Goal: Task Accomplishment & Management: Manage account settings

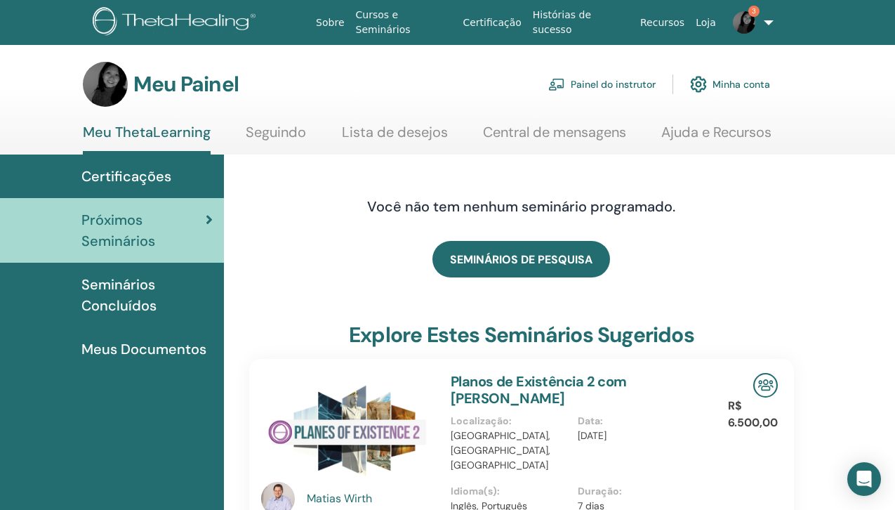
click at [595, 81] on font "Painel do instrutor" at bounding box center [613, 85] width 85 height 13
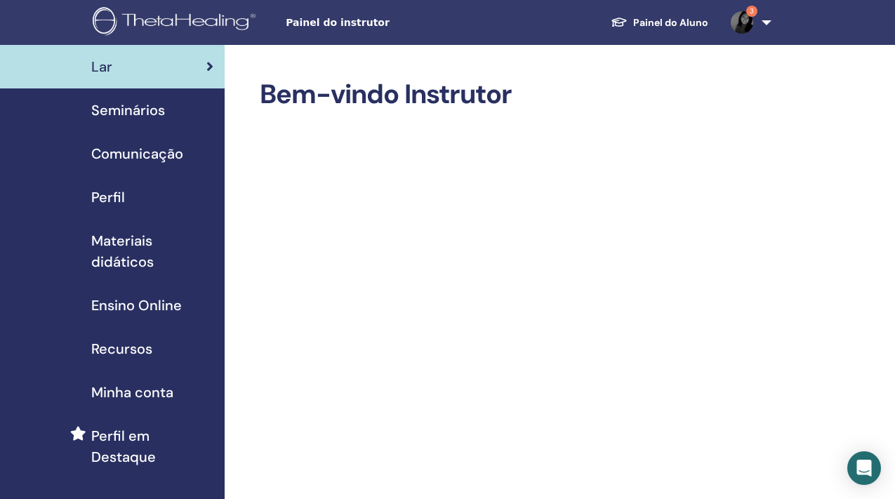
click at [131, 111] on font "Seminários" at bounding box center [128, 110] width 74 height 18
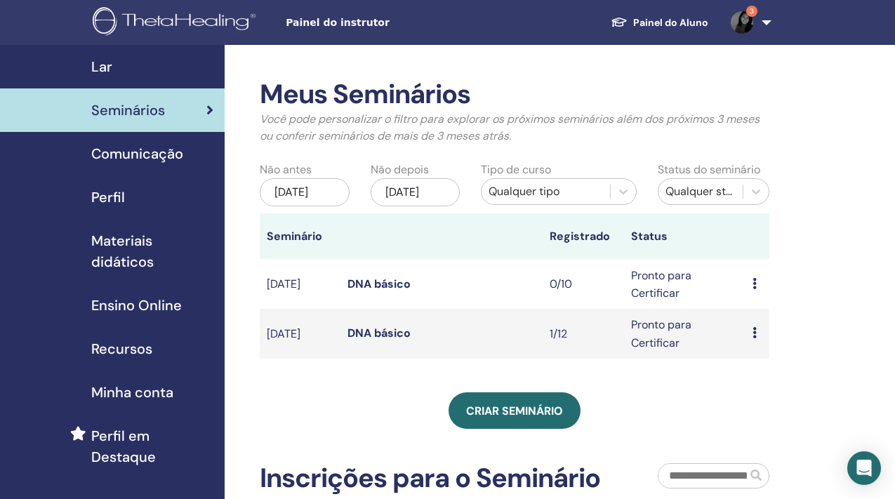
click at [753, 279] on icon at bounding box center [755, 283] width 4 height 11
click at [759, 351] on font "Cancelar" at bounding box center [756, 354] width 46 height 15
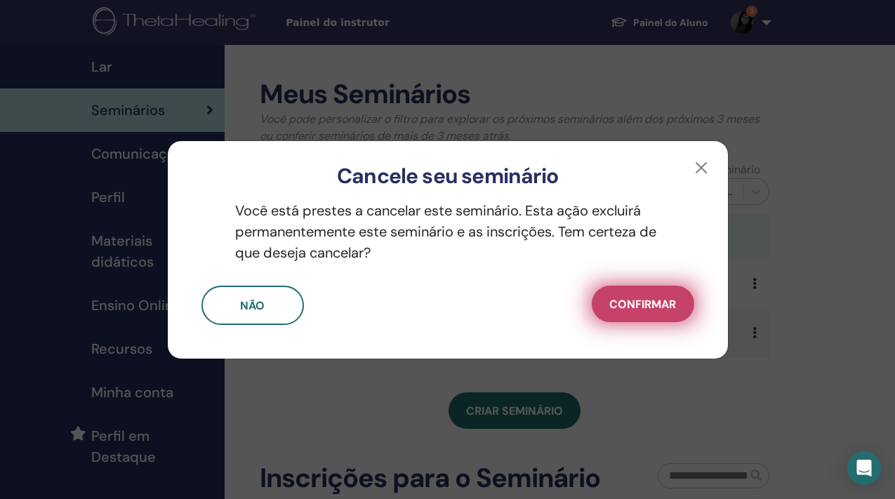
click at [658, 299] on font "Confirmar" at bounding box center [642, 304] width 67 height 15
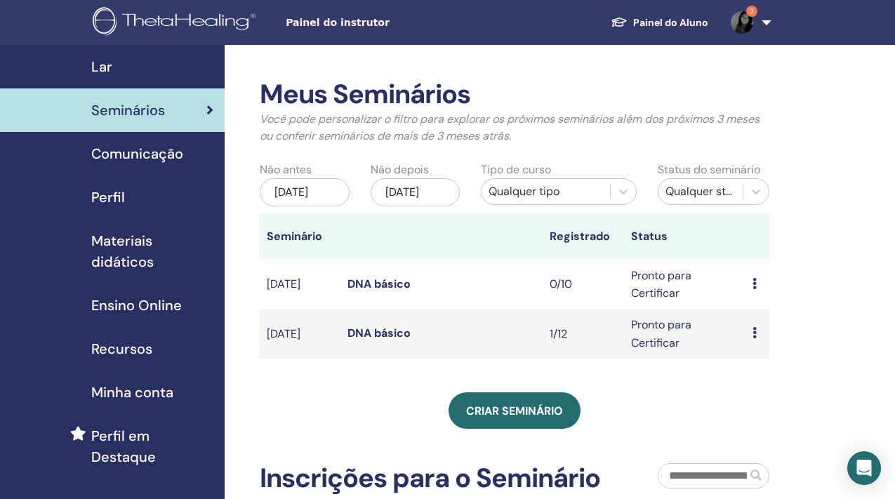
click at [756, 282] on div "Pré-visualização Editar Participantes Cancelar" at bounding box center [758, 284] width 11 height 17
click at [756, 313] on font "Editar" at bounding box center [752, 315] width 31 height 15
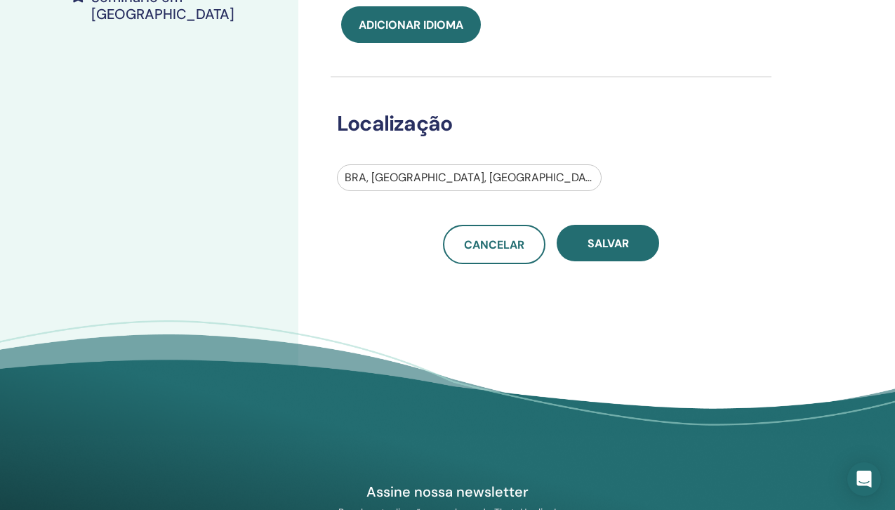
scroll to position [428, 0]
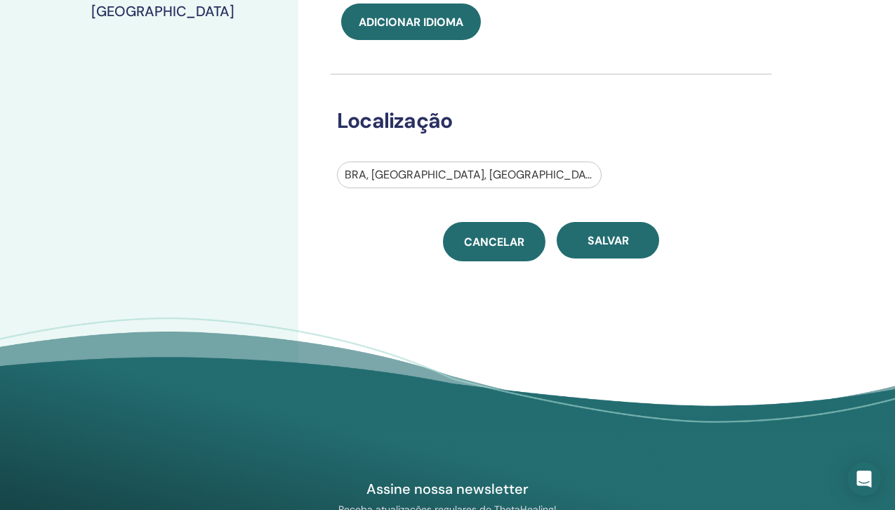
click at [500, 237] on font "Cancelar" at bounding box center [494, 242] width 60 height 15
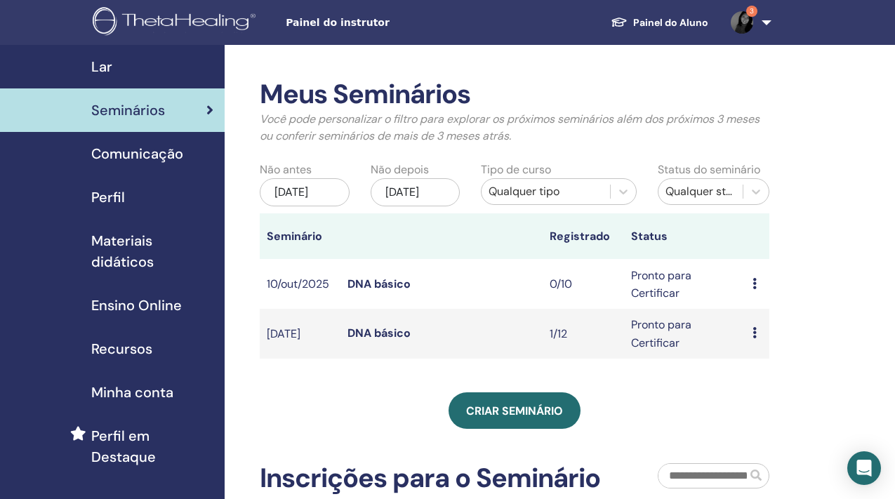
click at [752, 279] on td "Pré-visualização Editar Participantes Cancelar" at bounding box center [758, 284] width 25 height 50
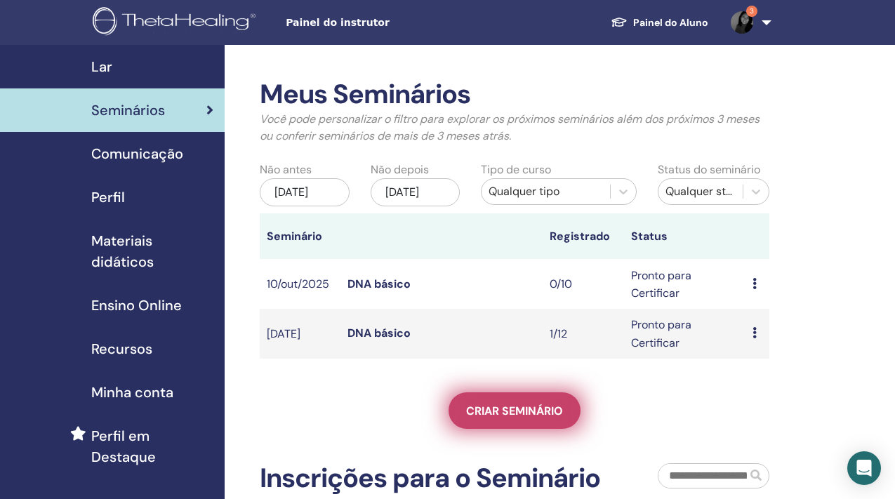
click at [538, 414] on font "Criar seminário" at bounding box center [514, 411] width 97 height 15
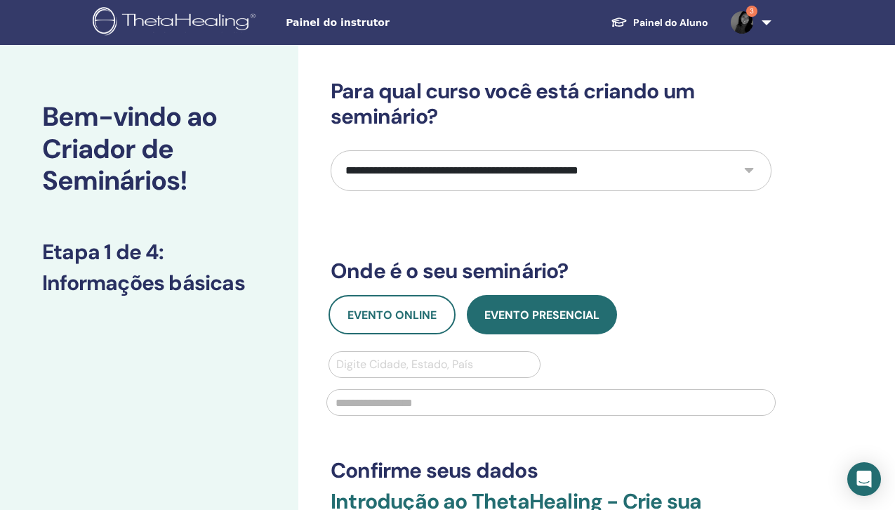
click at [744, 167] on select "**********" at bounding box center [551, 170] width 441 height 41
select select "*"
click at [331, 150] on select "**********" at bounding box center [551, 170] width 441 height 41
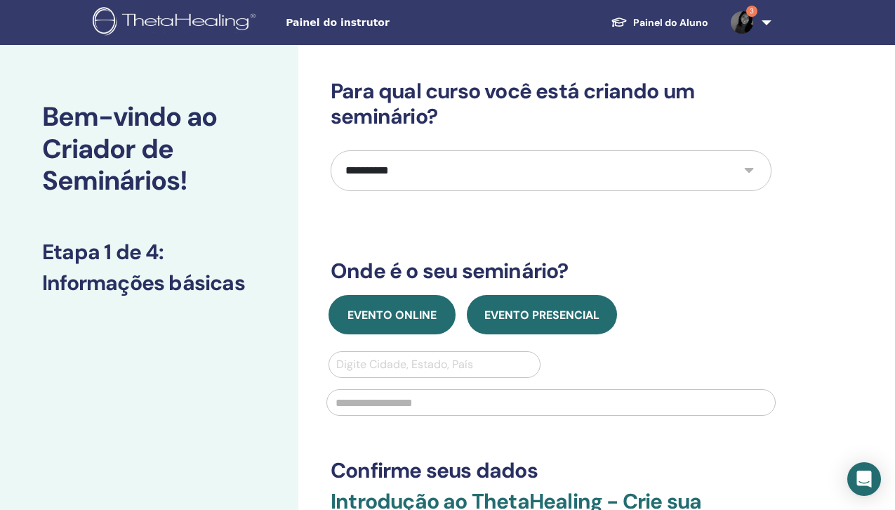
click at [394, 310] on font "Evento online" at bounding box center [392, 315] width 89 height 15
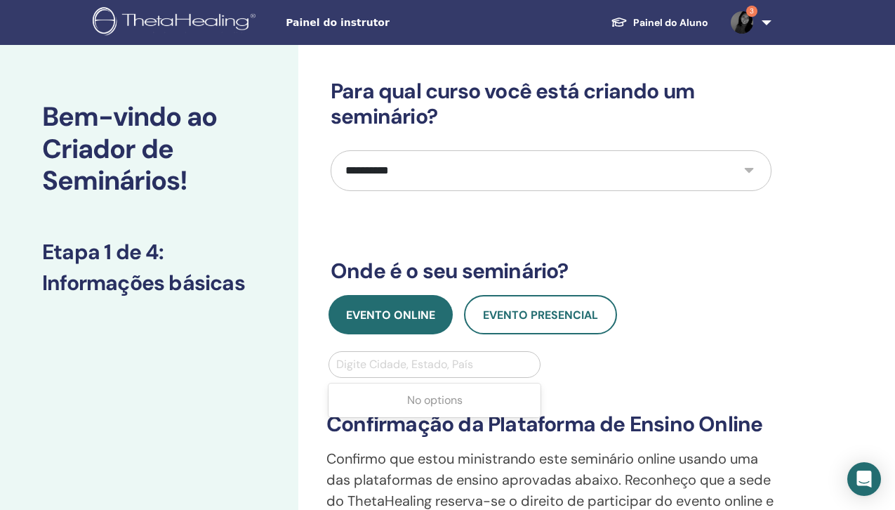
click at [393, 366] on div at bounding box center [434, 365] width 197 height 20
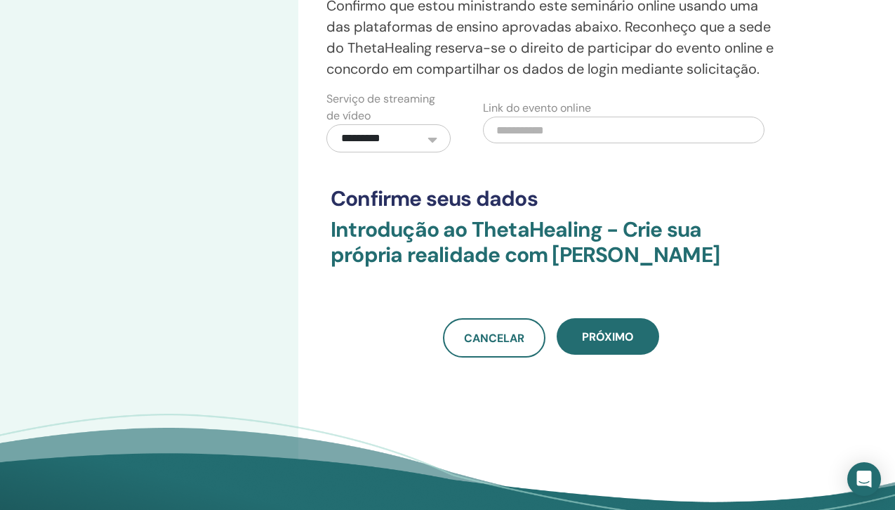
scroll to position [508, 0]
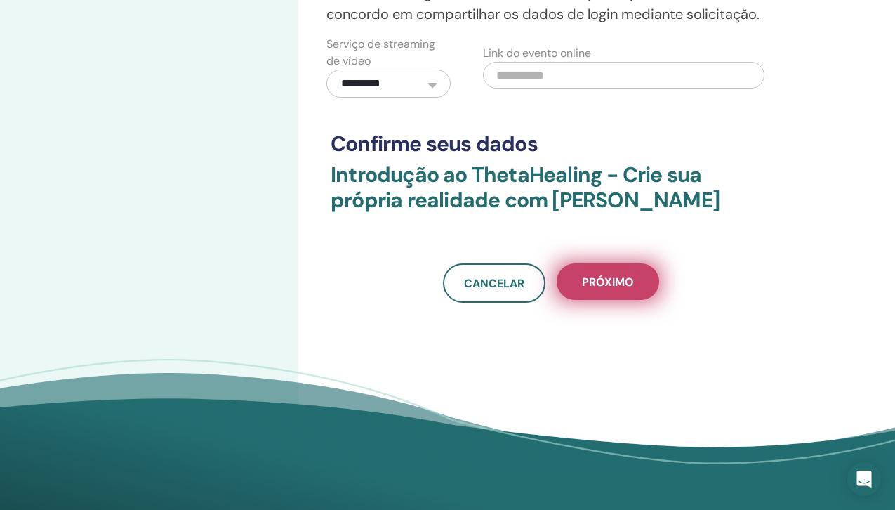
click at [617, 289] on font "Próximo" at bounding box center [608, 282] width 52 height 15
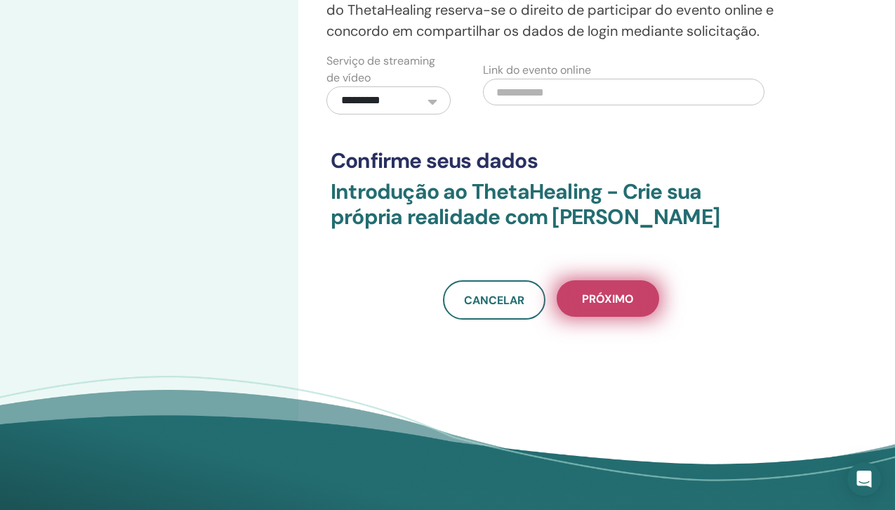
click at [602, 314] on button "Próximo" at bounding box center [608, 298] width 103 height 37
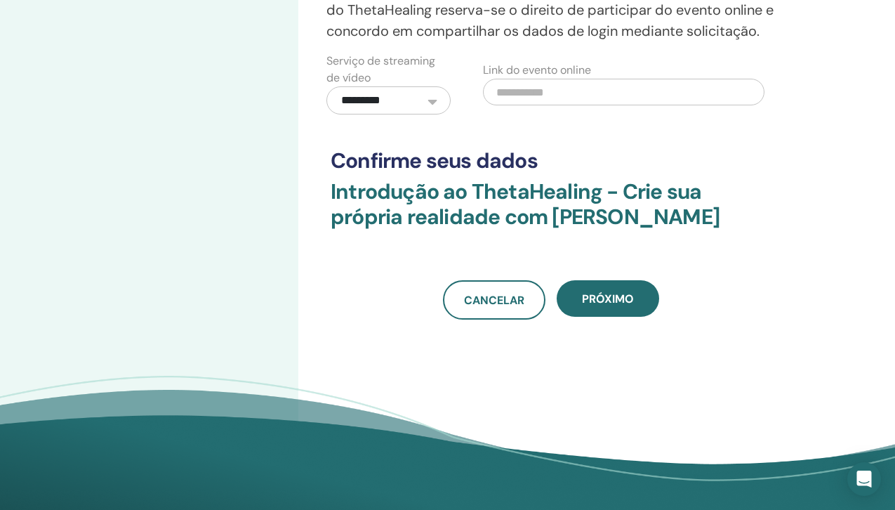
click at [423, 100] on select "**********" at bounding box center [389, 100] width 124 height 28
click at [327, 86] on select "**********" at bounding box center [389, 100] width 124 height 28
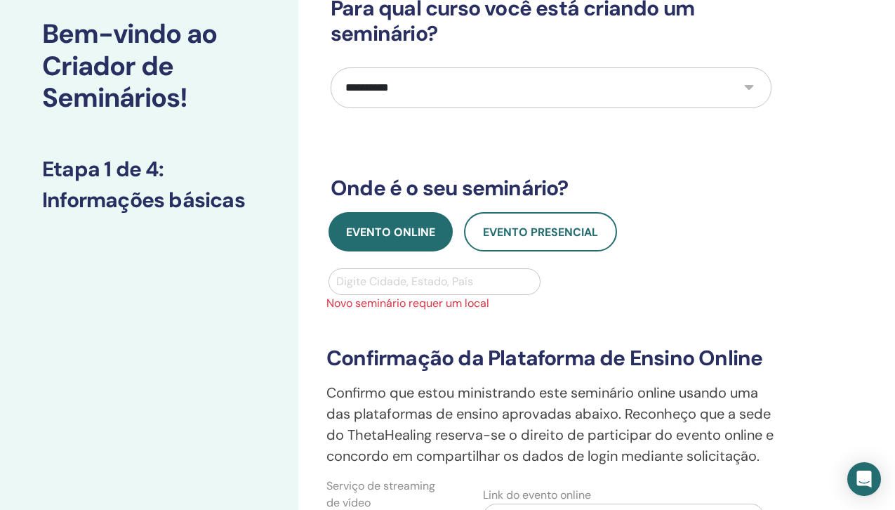
scroll to position [84, 0]
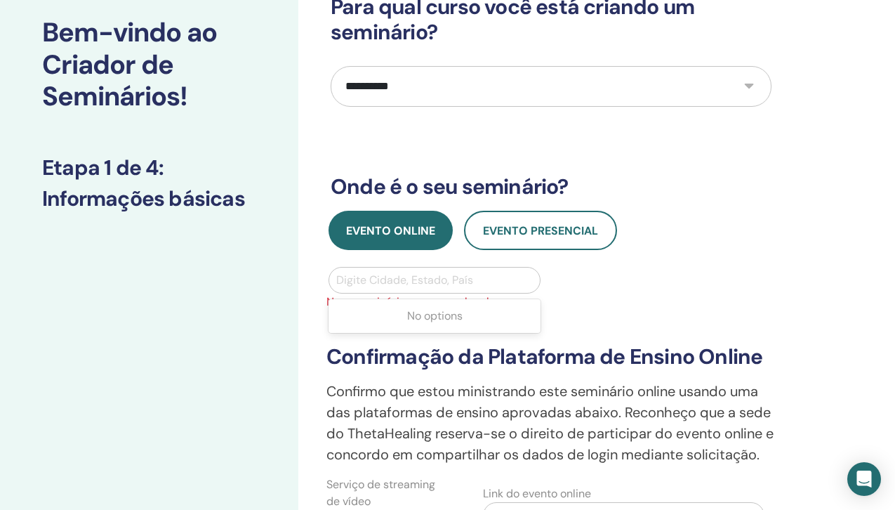
click at [352, 277] on div at bounding box center [434, 280] width 197 height 20
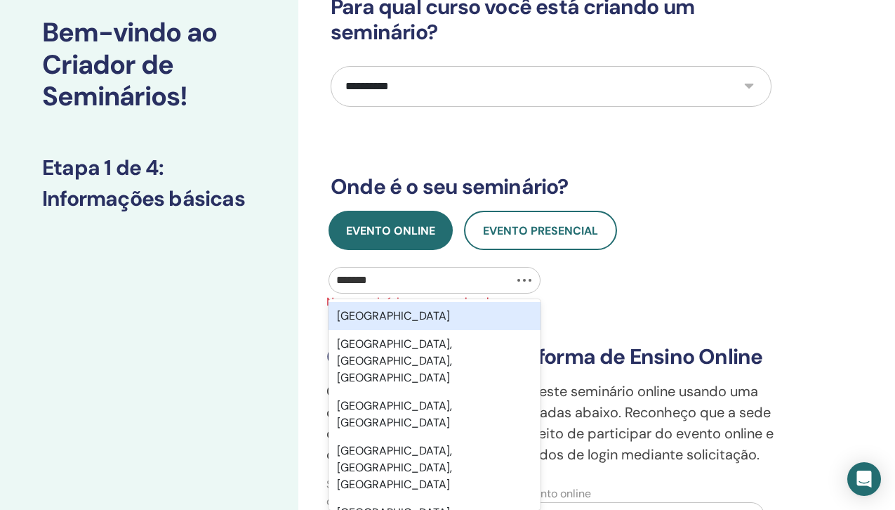
type input "********"
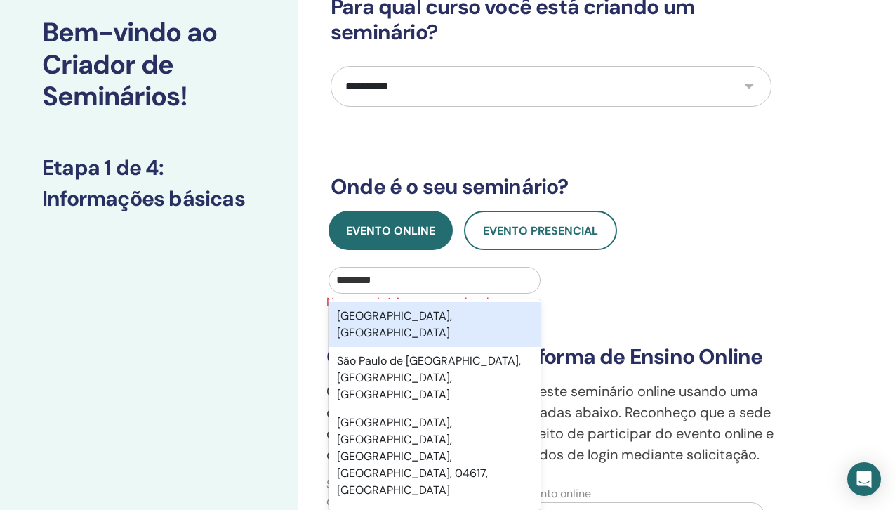
click at [414, 312] on div "São Paulo, BRA" at bounding box center [435, 324] width 212 height 45
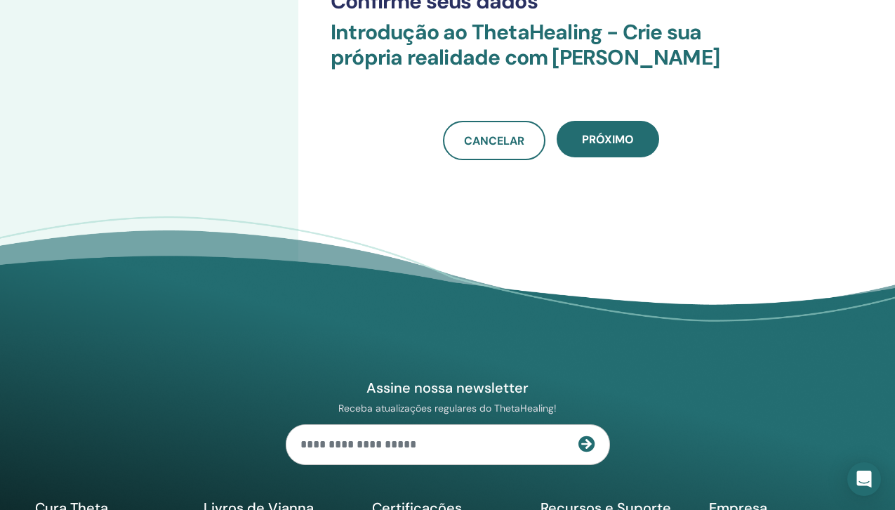
scroll to position [659, 0]
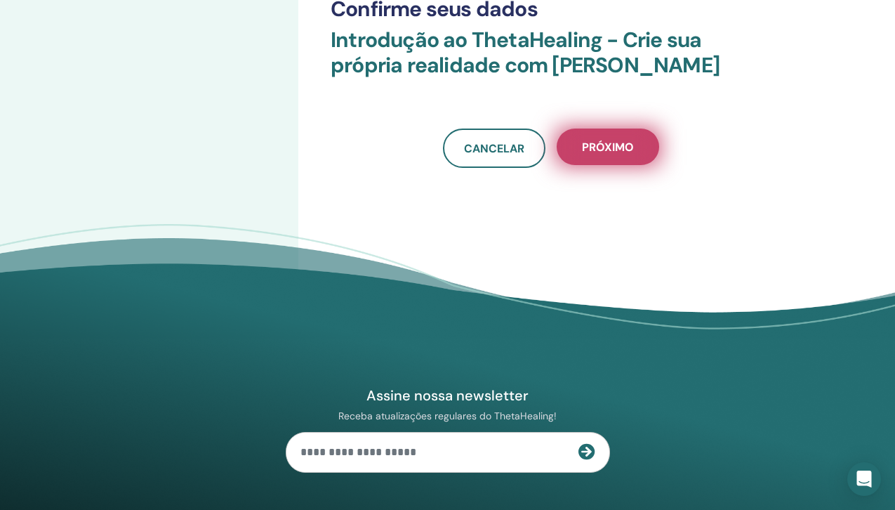
click at [617, 154] on font "Próximo" at bounding box center [608, 147] width 52 height 15
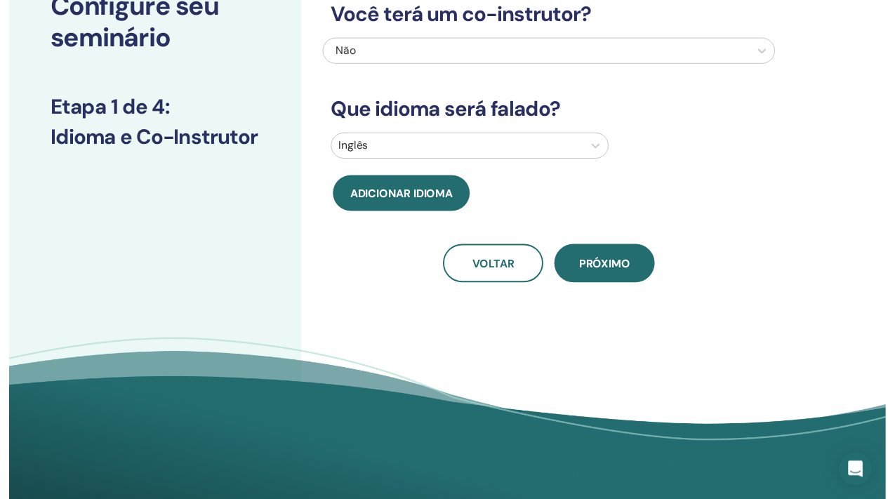
scroll to position [0, 0]
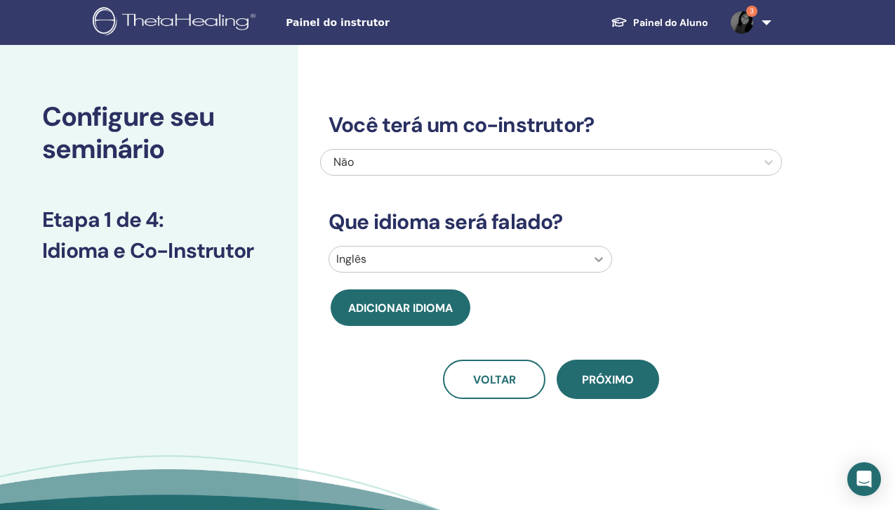
click at [600, 258] on icon at bounding box center [599, 259] width 14 height 14
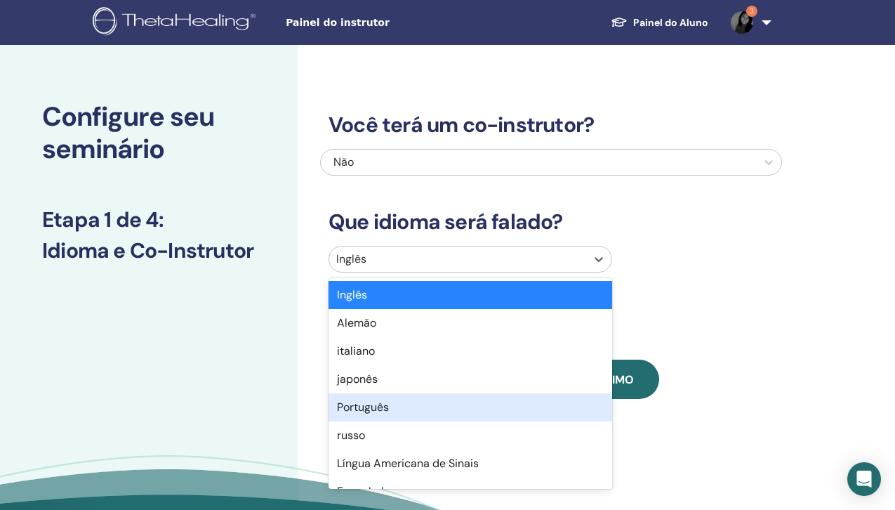
click at [433, 409] on div "Português" at bounding box center [471, 407] width 284 height 28
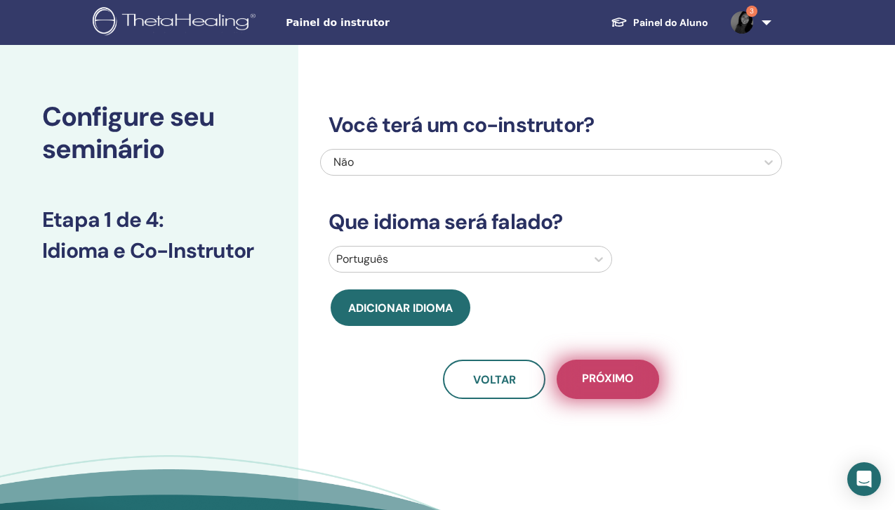
click at [622, 375] on font "Próximo" at bounding box center [608, 378] width 52 height 15
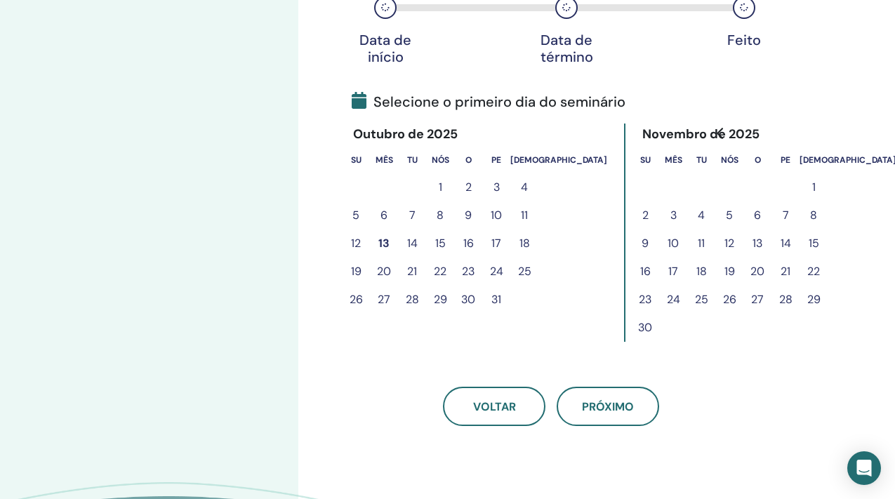
scroll to position [246, 0]
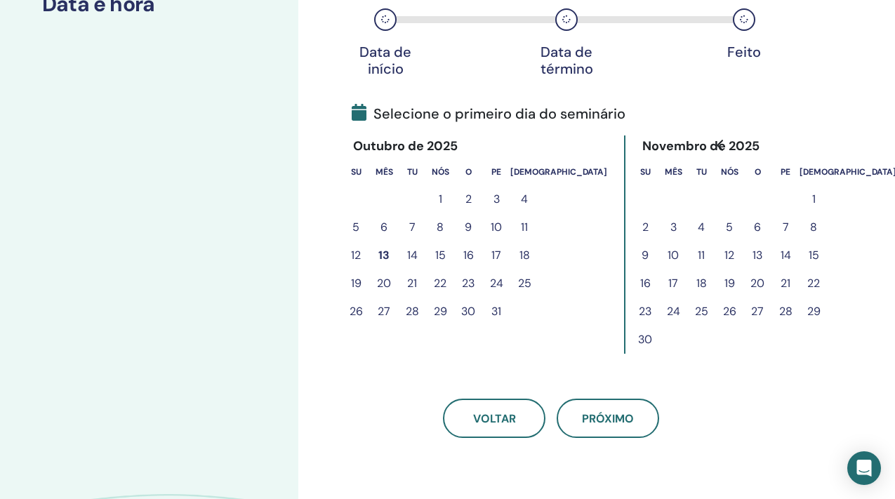
click at [500, 253] on font "17" at bounding box center [497, 255] width 10 height 15
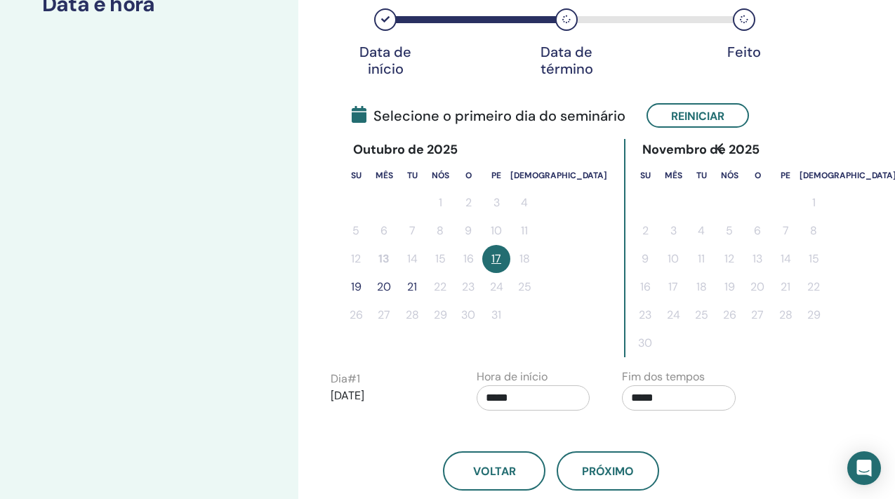
click at [350, 284] on button "19" at bounding box center [356, 287] width 28 height 28
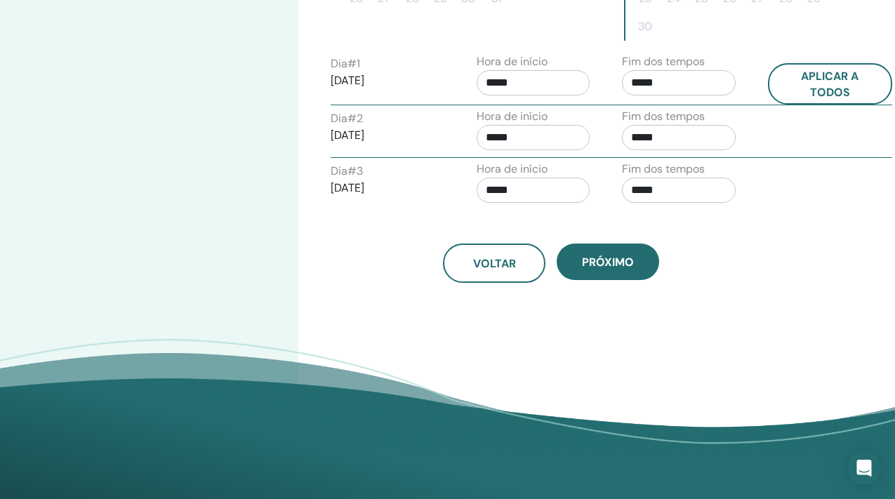
scroll to position [552, 0]
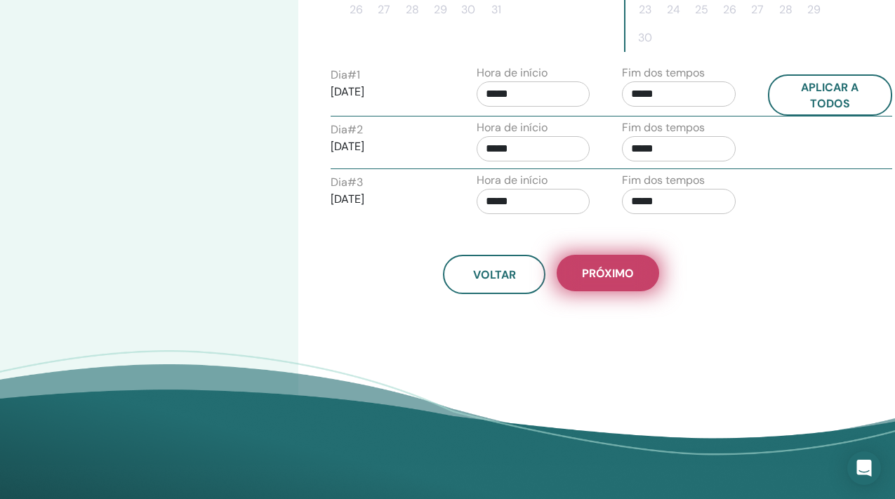
click at [614, 272] on font "Próximo" at bounding box center [608, 273] width 52 height 15
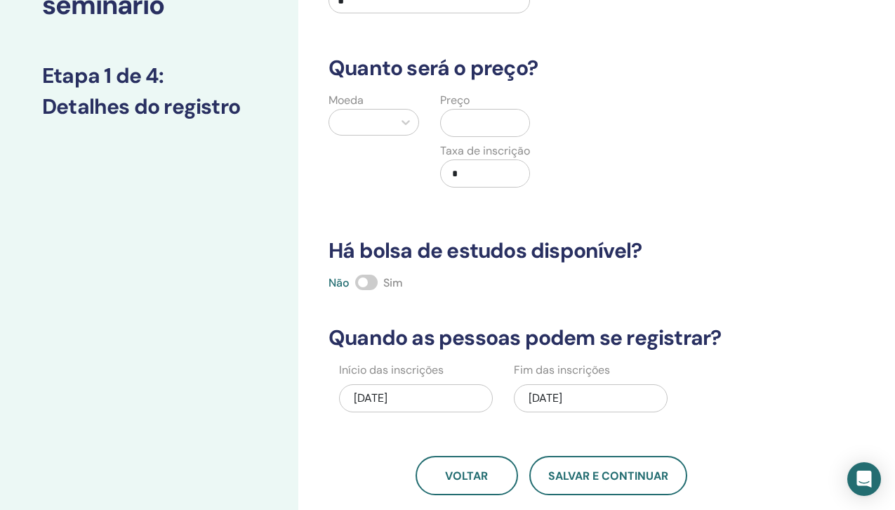
scroll to position [147, 0]
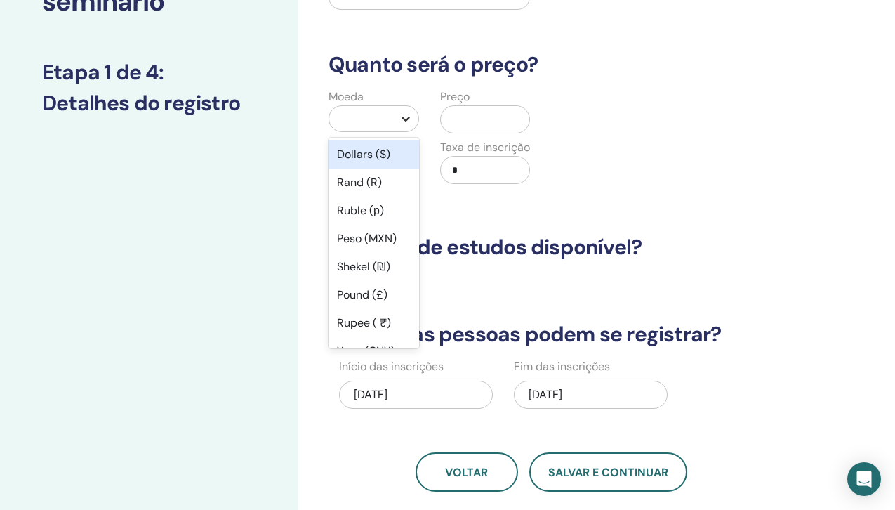
click at [405, 113] on icon at bounding box center [406, 119] width 14 height 14
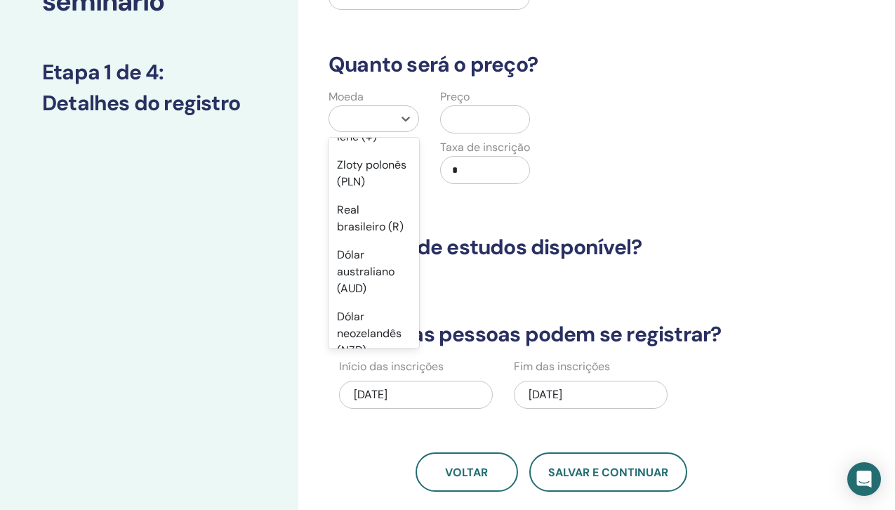
scroll to position [233, 0]
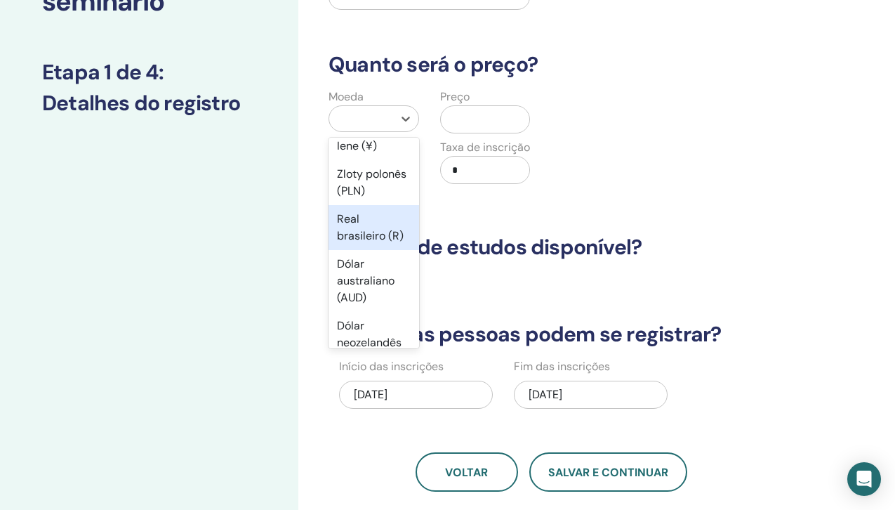
click at [369, 239] on div "Real brasileiro (R)" at bounding box center [374, 227] width 91 height 45
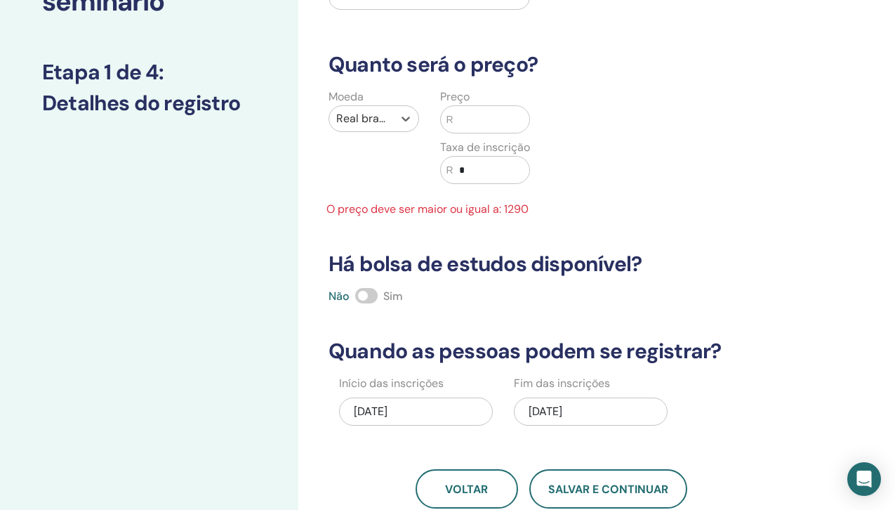
click at [461, 122] on input "text" at bounding box center [492, 119] width 76 height 27
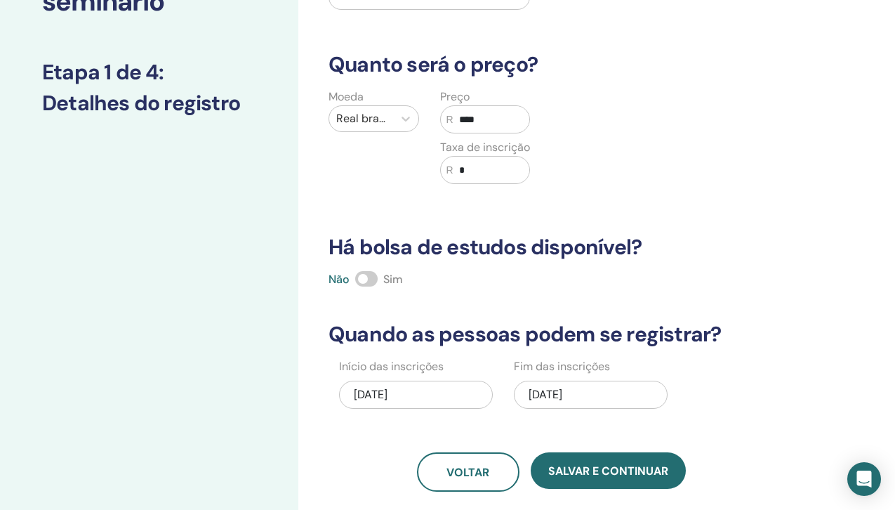
type input "****"
click at [374, 277] on span at bounding box center [366, 278] width 22 height 15
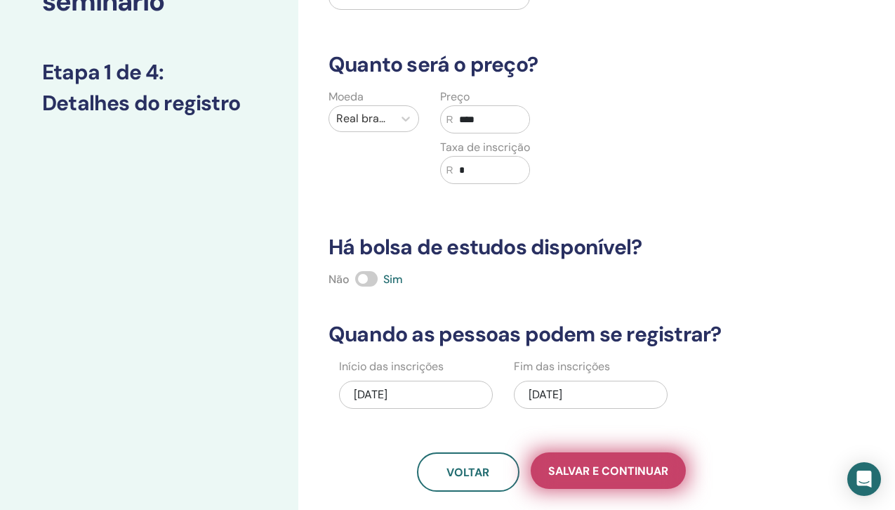
click at [633, 473] on font "Salvar e continuar" at bounding box center [608, 470] width 120 height 15
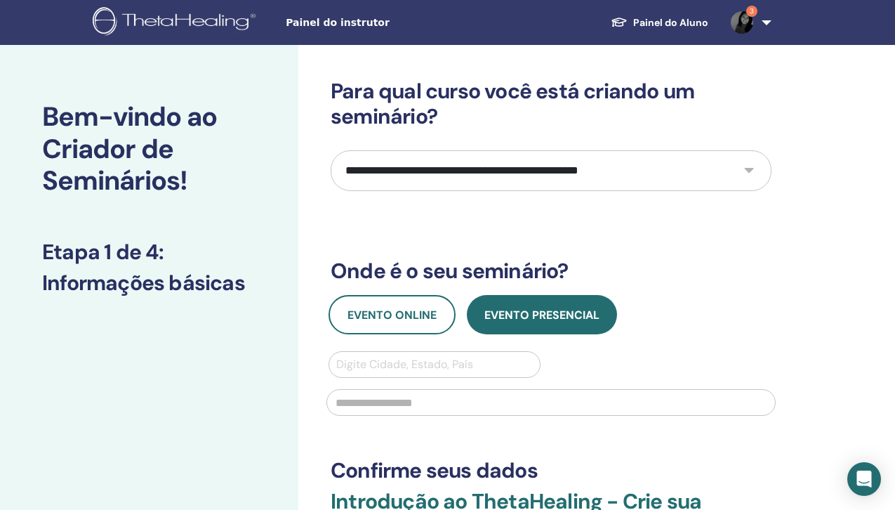
click at [332, 25] on font "Painel do instrutor" at bounding box center [338, 22] width 104 height 11
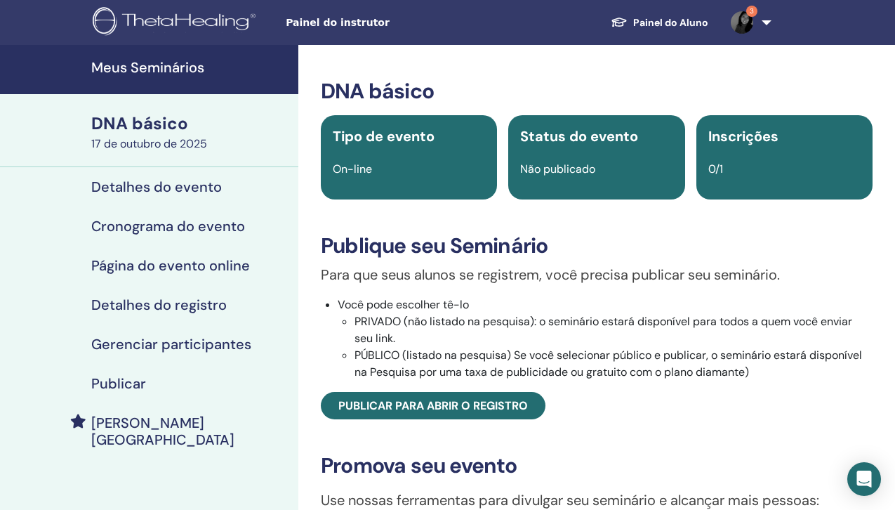
click at [159, 299] on font "Detalhes do registro" at bounding box center [159, 305] width 136 height 18
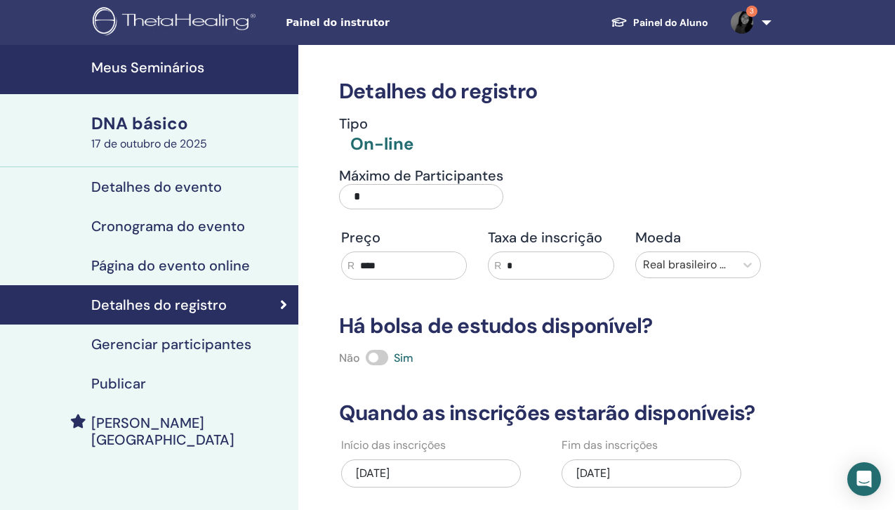
click at [367, 199] on input "*" at bounding box center [421, 196] width 164 height 25
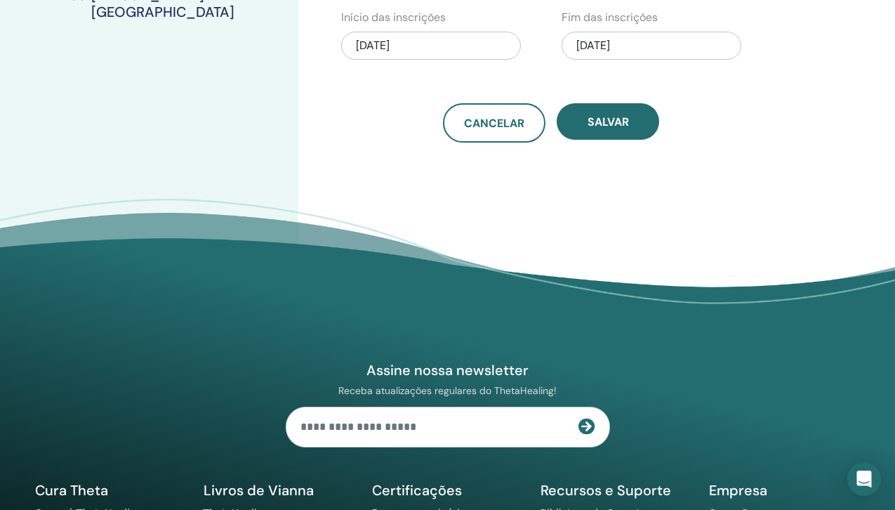
scroll to position [420, 0]
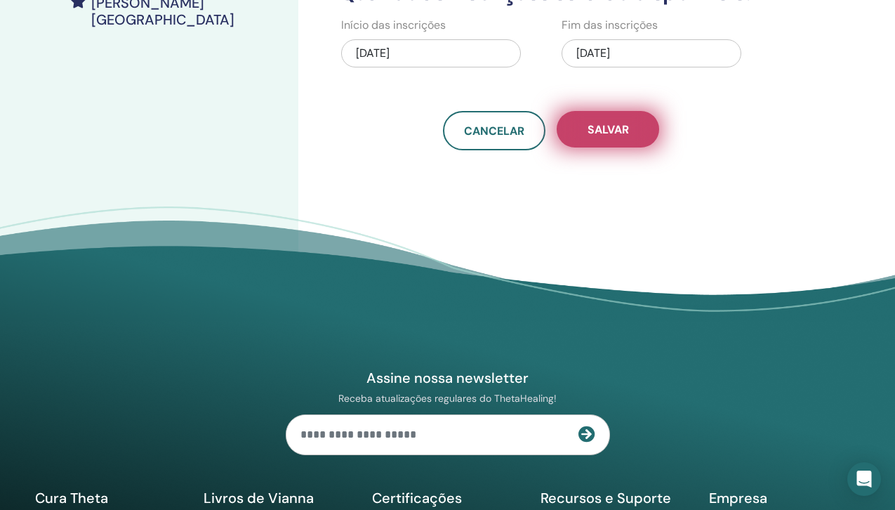
type input "*"
click at [622, 135] on font "Salvar" at bounding box center [608, 129] width 41 height 15
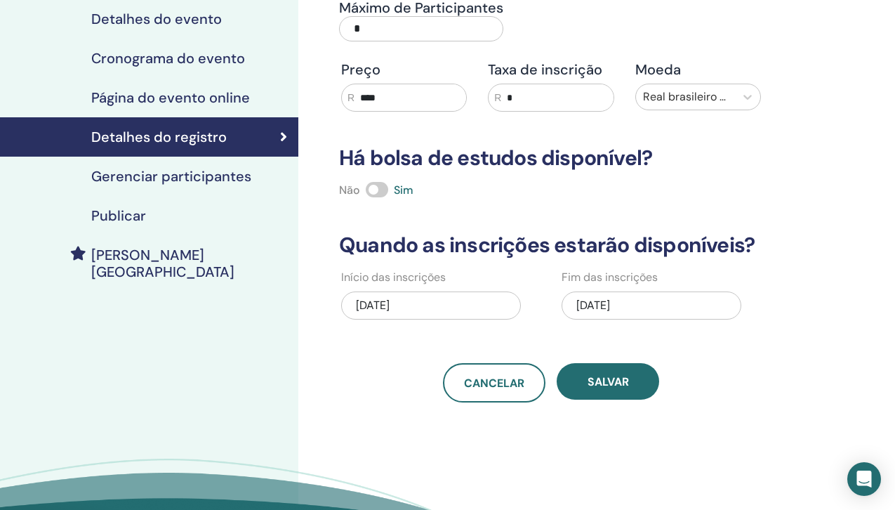
scroll to position [140, 0]
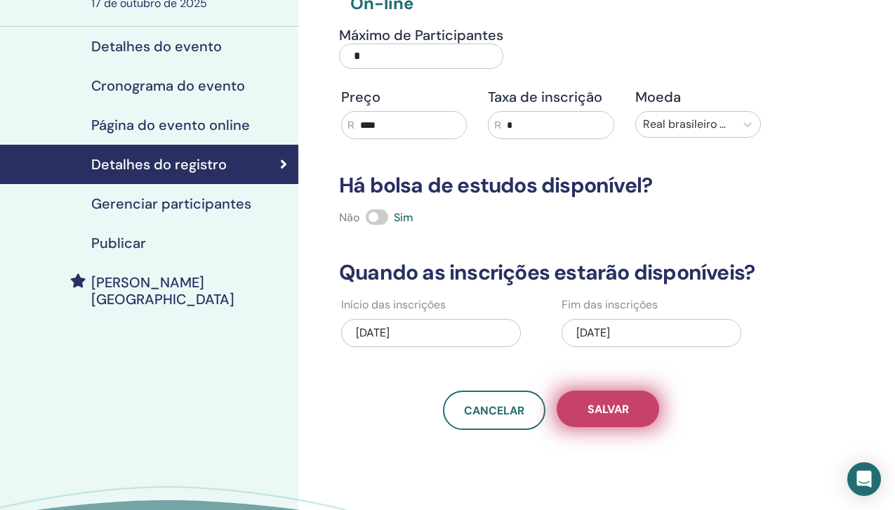
click at [607, 407] on font "Salvar" at bounding box center [608, 409] width 41 height 15
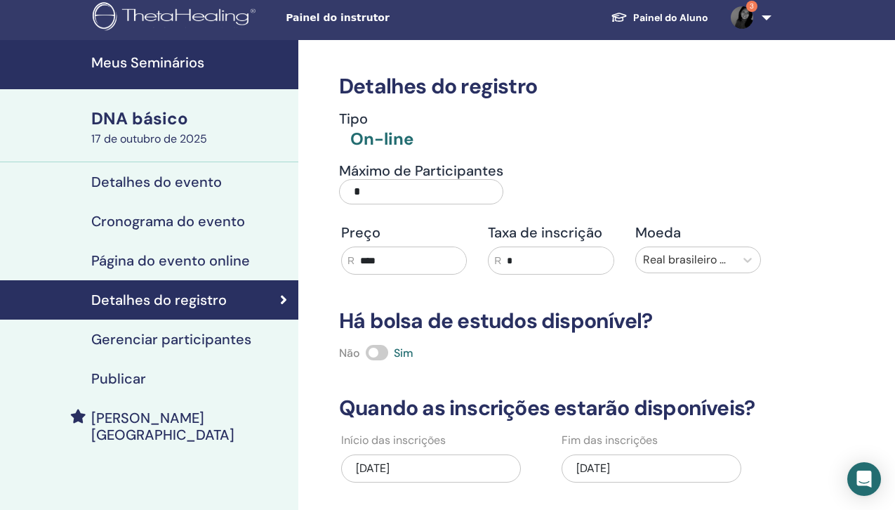
scroll to position [4, 0]
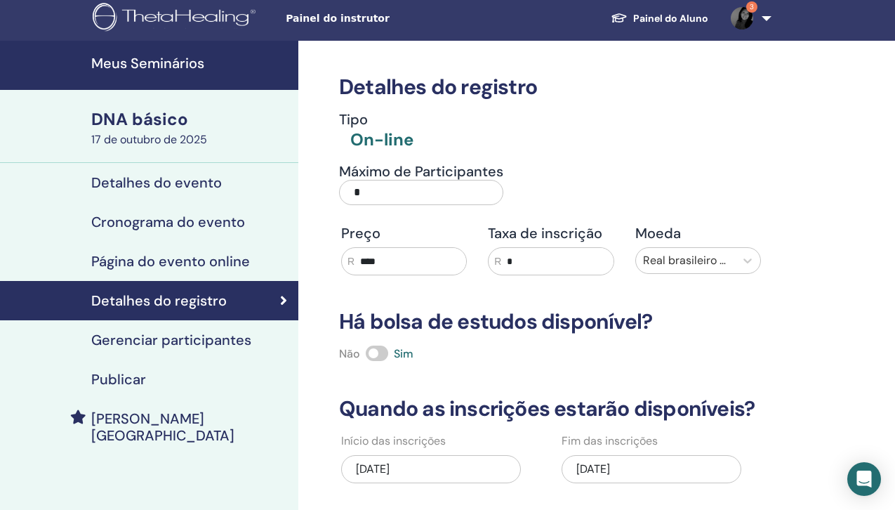
click at [122, 376] on font "Publicar" at bounding box center [118, 379] width 55 height 18
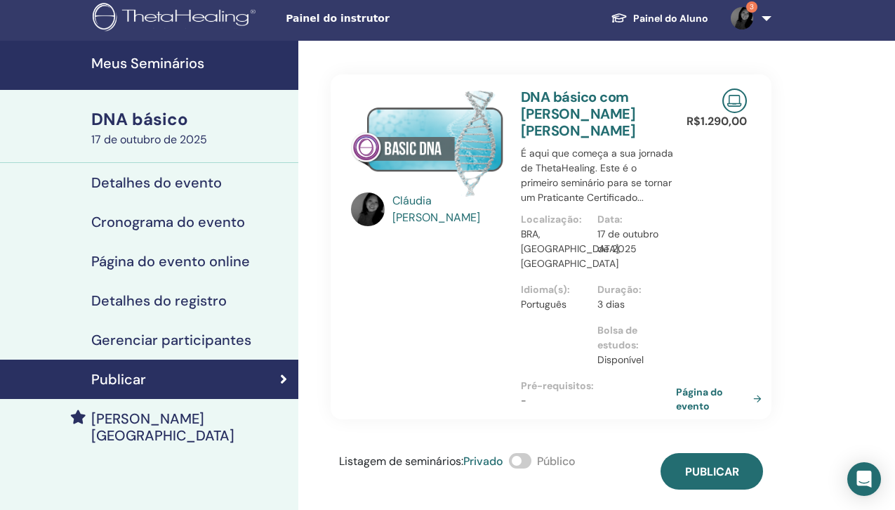
click at [699, 386] on font "Página do evento" at bounding box center [699, 399] width 47 height 26
click at [694, 386] on font "Página do evento" at bounding box center [699, 399] width 47 height 26
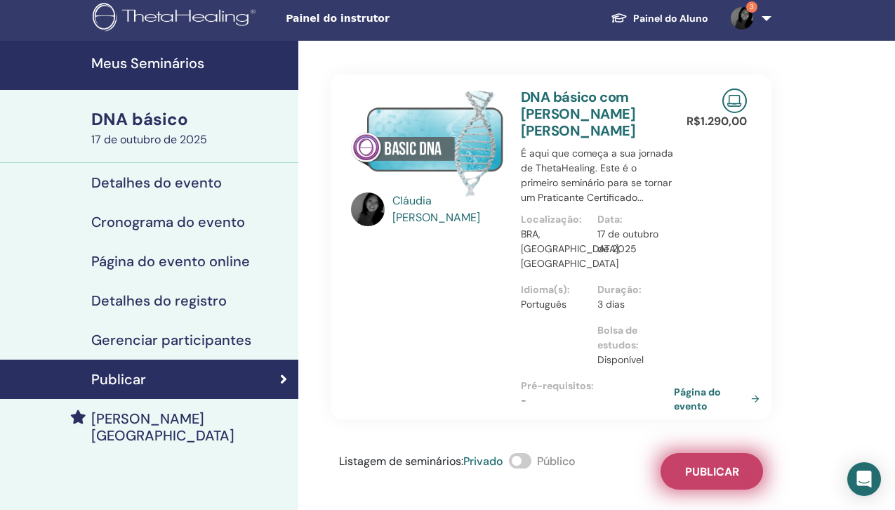
click at [720, 464] on font "Publicar" at bounding box center [712, 471] width 54 height 15
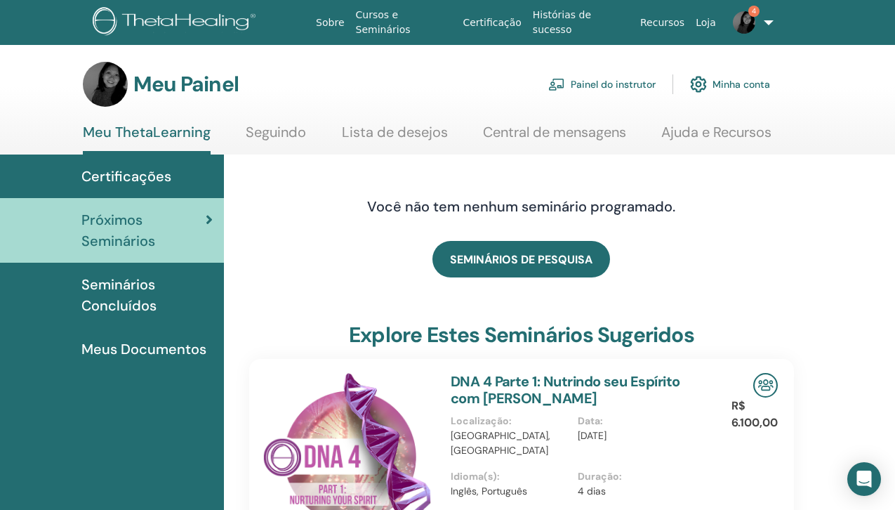
click at [597, 82] on font "Painel do instrutor" at bounding box center [613, 85] width 85 height 13
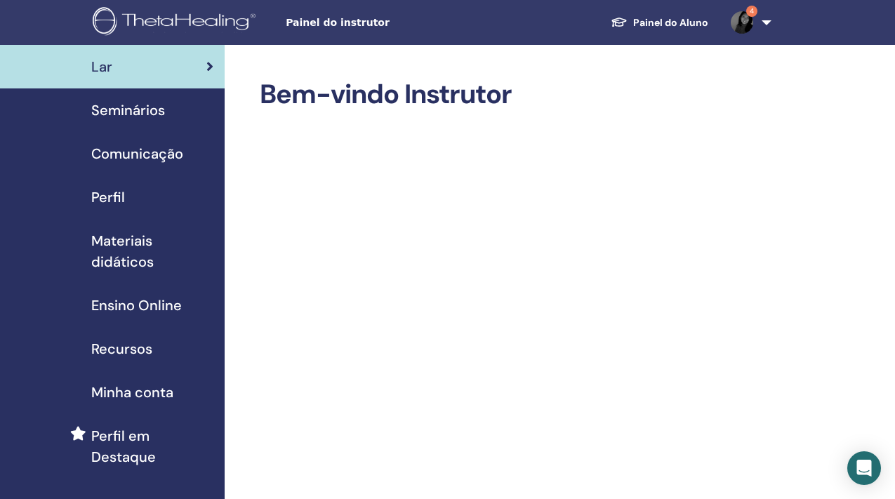
click at [133, 106] on font "Seminários" at bounding box center [128, 110] width 74 height 18
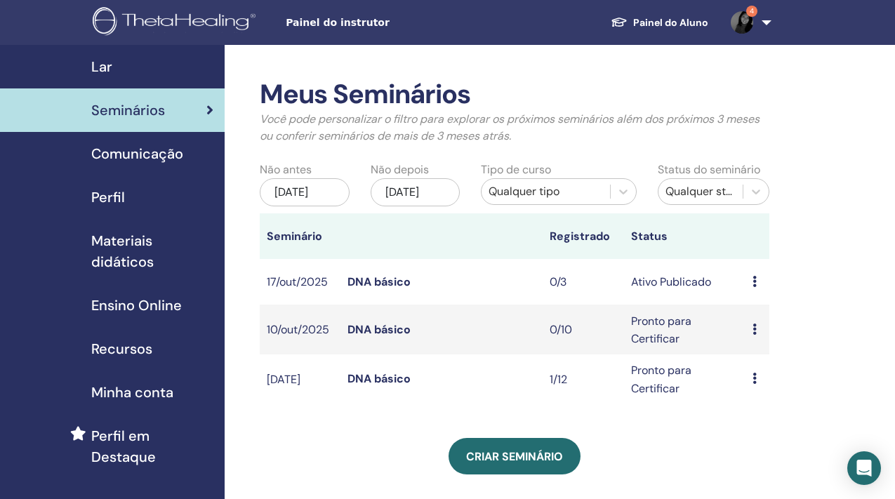
click at [751, 328] on td "Pré-visualização Editar Participantes Cancelar" at bounding box center [758, 330] width 25 height 50
click at [756, 328] on div "Pré-visualização Editar Participantes Cancelar" at bounding box center [758, 330] width 11 height 17
click at [764, 404] on font "Cancelar" at bounding box center [760, 402] width 46 height 15
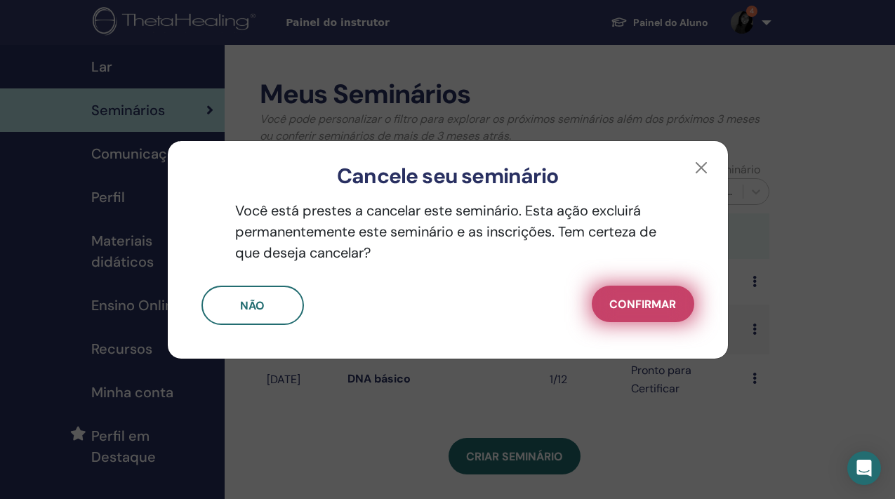
click at [659, 297] on font "Confirmar" at bounding box center [642, 304] width 67 height 15
